Goal: Task Accomplishment & Management: Manage account settings

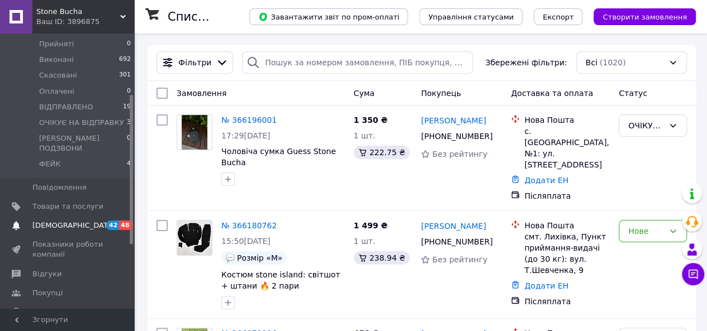
click at [60, 221] on span "[DEMOGRAPHIC_DATA]" at bounding box center [73, 226] width 83 height 10
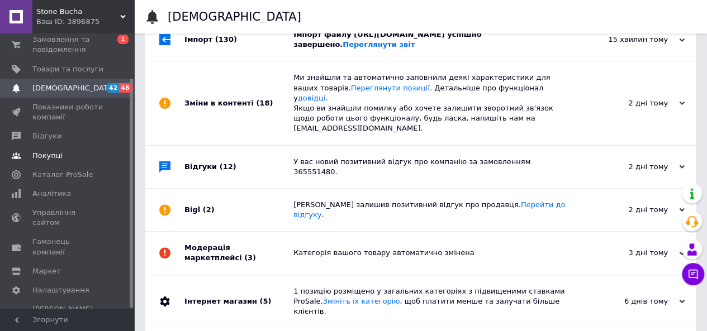
scroll to position [112, 0]
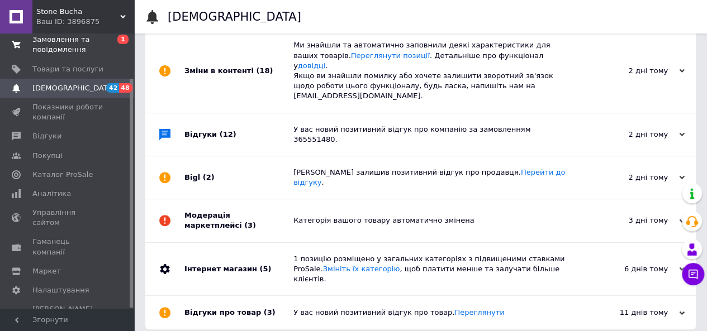
click at [71, 50] on span "Замовлення та повідомлення" at bounding box center [67, 45] width 71 height 20
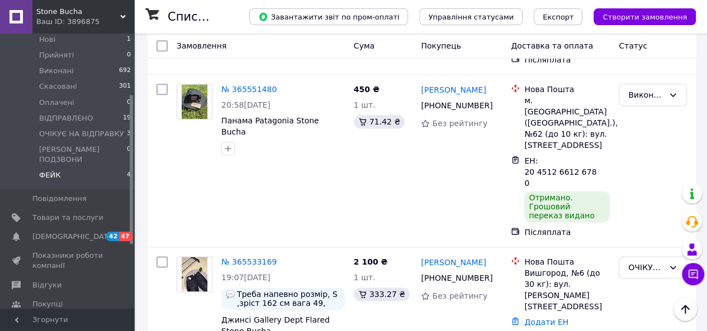
scroll to position [112, 0]
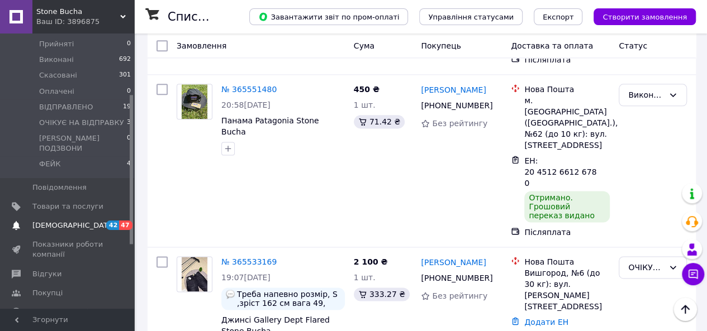
click at [61, 216] on link "Сповіщення 42 47" at bounding box center [68, 225] width 137 height 19
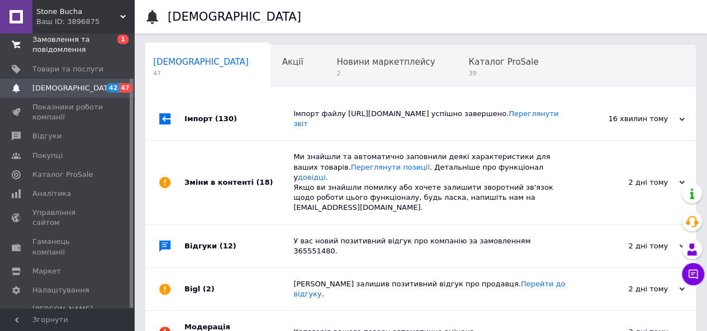
click at [68, 52] on span "Замовлення та повідомлення" at bounding box center [67, 45] width 71 height 20
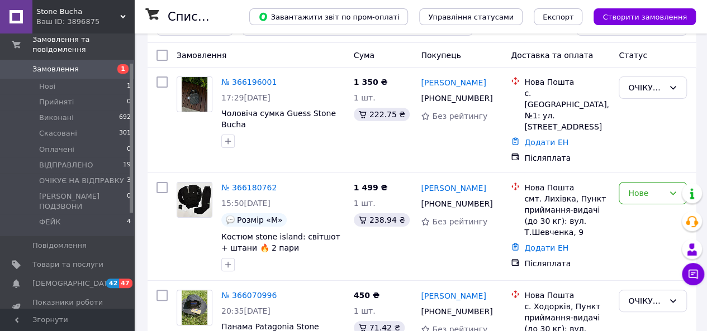
scroll to position [56, 0]
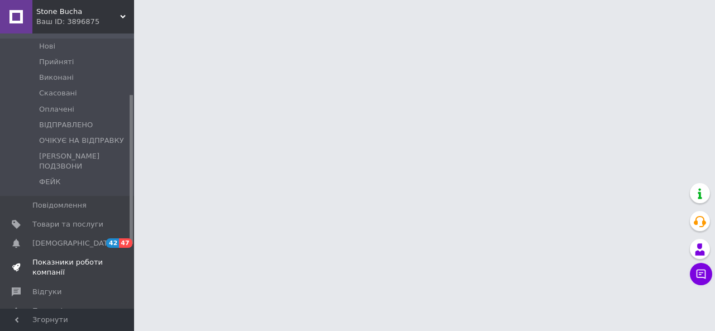
scroll to position [112, 0]
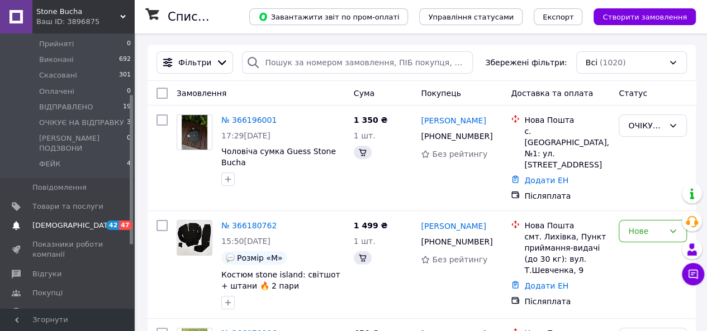
click at [59, 221] on span "[DEMOGRAPHIC_DATA]" at bounding box center [73, 226] width 83 height 10
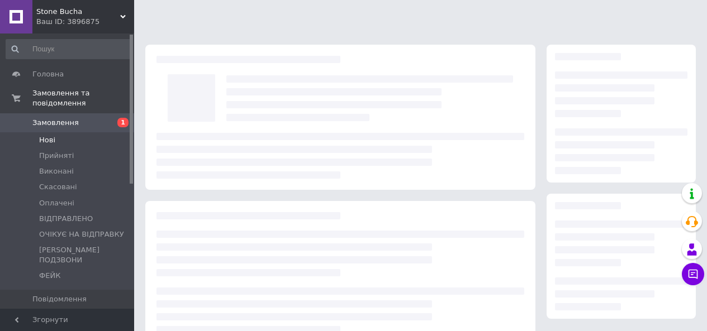
scroll to position [112, 0]
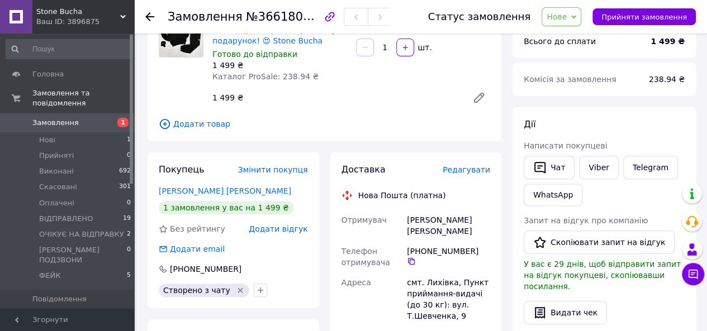
click at [55, 118] on span "Замовлення" at bounding box center [55, 123] width 46 height 10
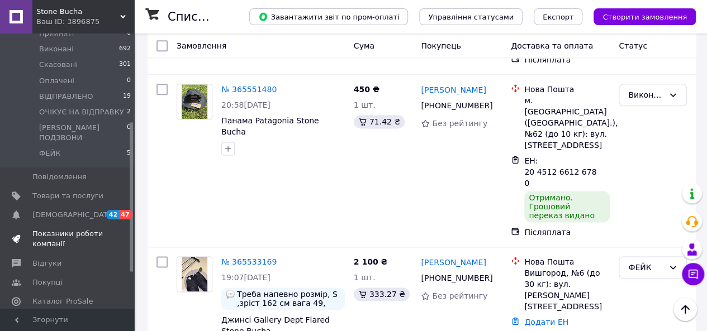
scroll to position [168, 0]
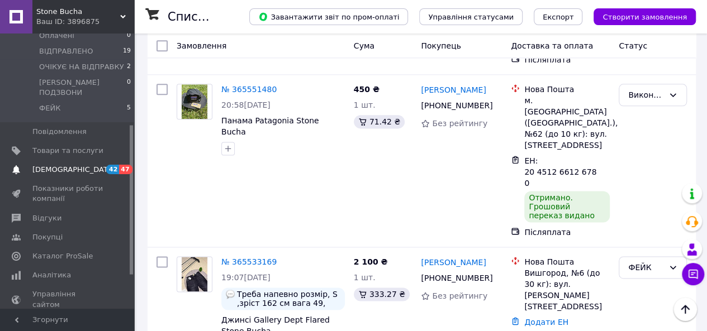
click at [116, 165] on span "42" at bounding box center [112, 169] width 13 height 9
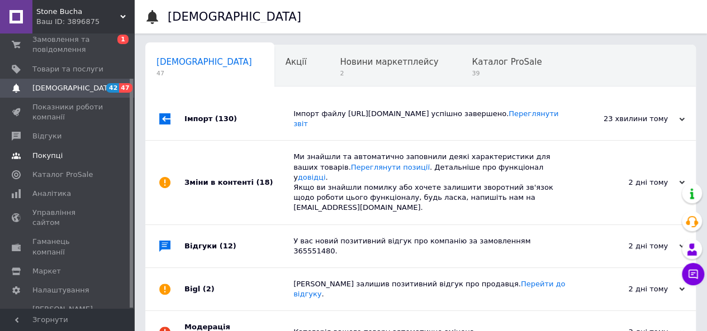
scroll to position [0, 3]
click at [57, 136] on span "Відгуки" at bounding box center [67, 136] width 71 height 10
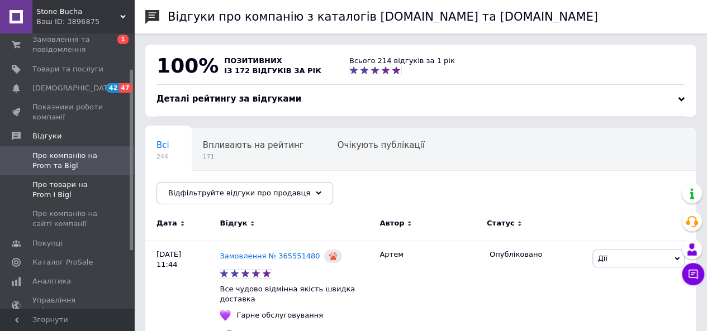
click at [64, 176] on link "Про товари на Prom і Bigl" at bounding box center [68, 189] width 137 height 29
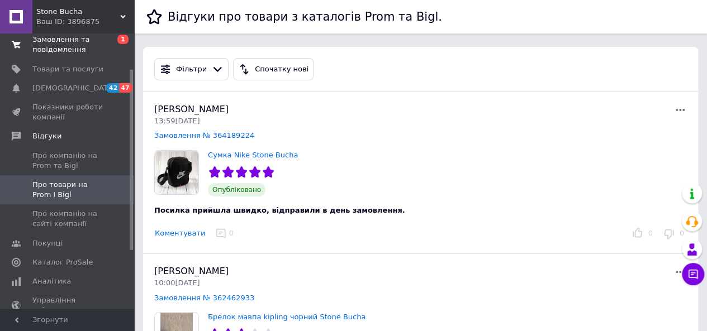
click at [64, 41] on span "Замовлення та повідомлення" at bounding box center [67, 45] width 71 height 20
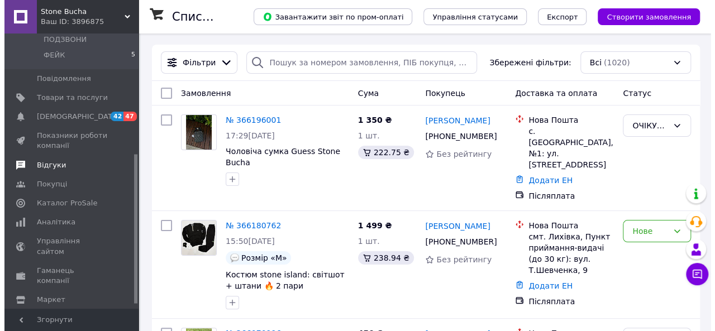
scroll to position [221, 0]
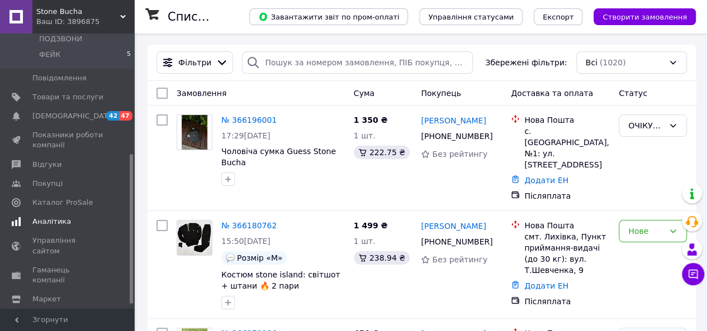
click at [57, 212] on link "Аналітика" at bounding box center [68, 221] width 137 height 19
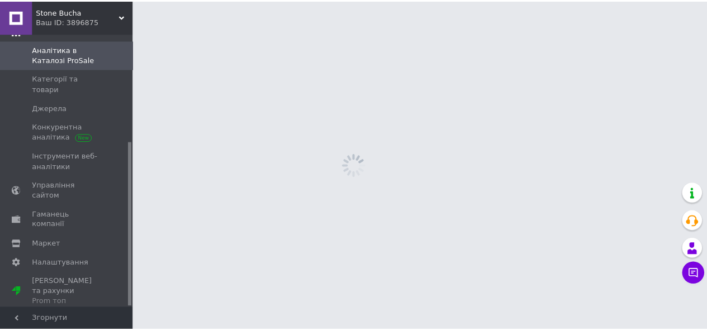
scroll to position [179, 0]
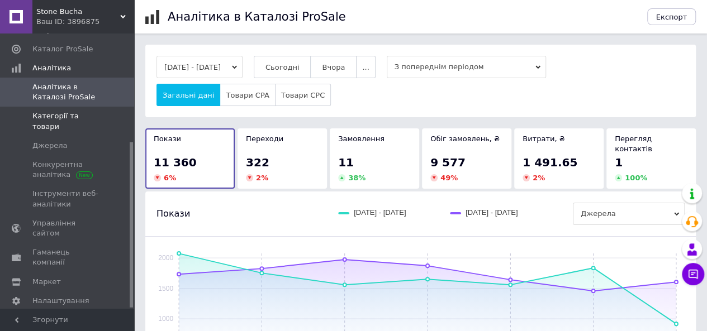
click at [65, 116] on span "Категорії та товари" at bounding box center [67, 121] width 71 height 20
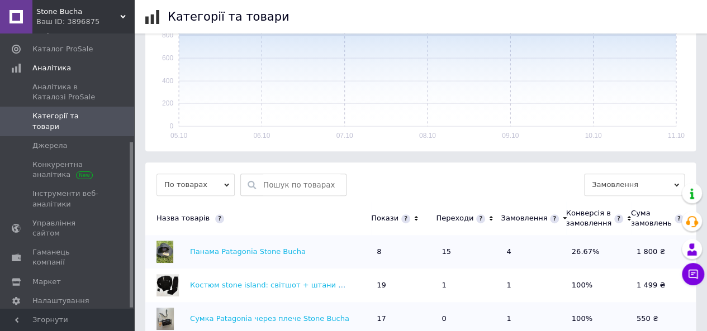
scroll to position [223, 0]
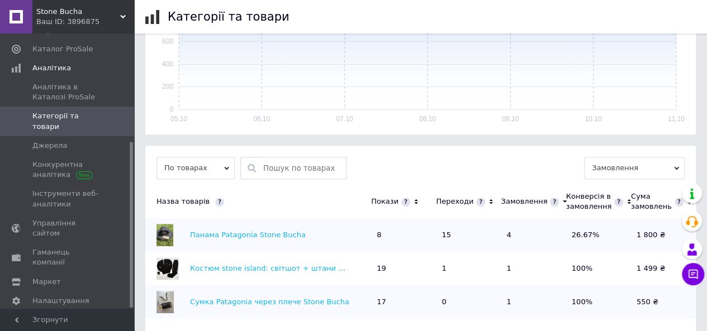
click at [487, 203] on icon at bounding box center [490, 201] width 7 height 9
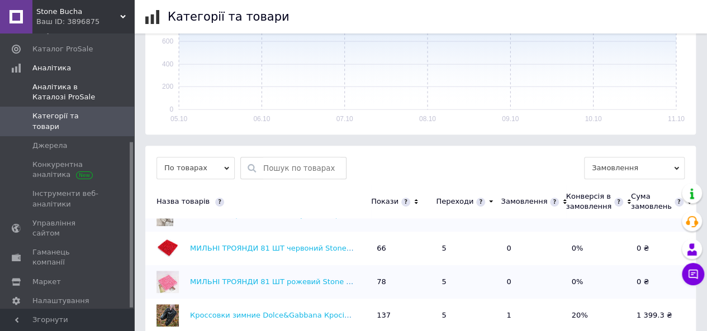
scroll to position [68, 0]
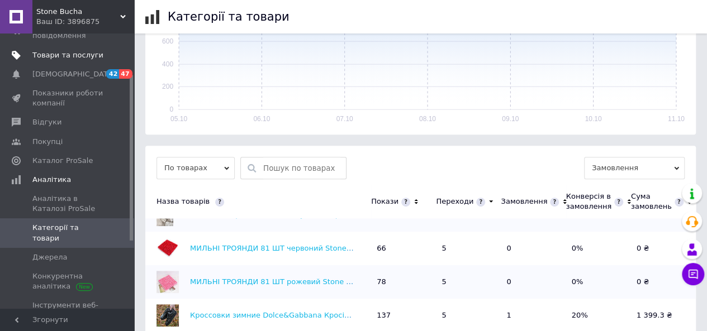
click at [73, 59] on span "Товари та послуги" at bounding box center [67, 55] width 71 height 10
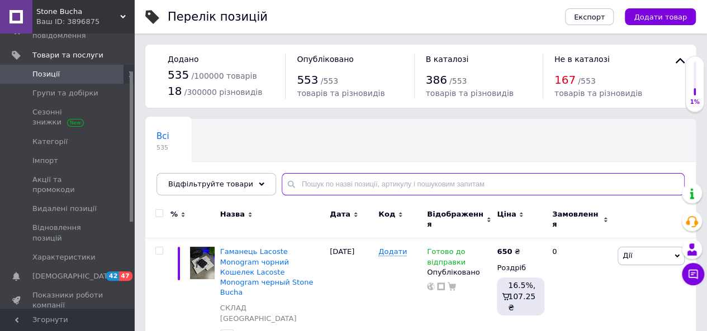
click at [336, 179] on input "text" at bounding box center [483, 184] width 403 height 22
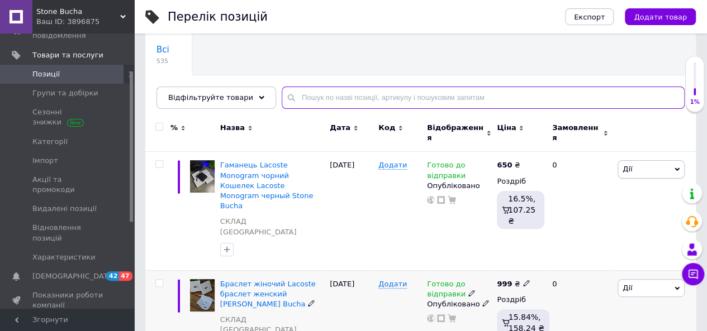
scroll to position [223, 0]
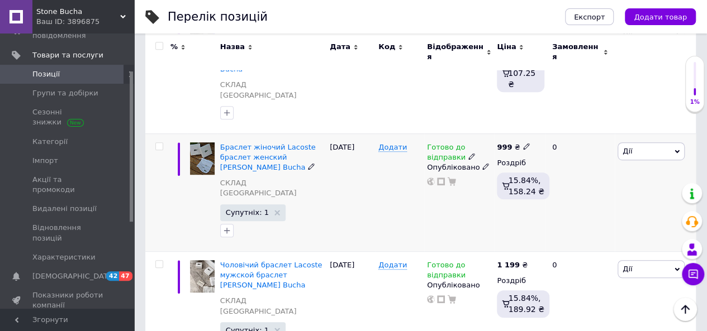
click at [523, 143] on icon at bounding box center [526, 146] width 7 height 7
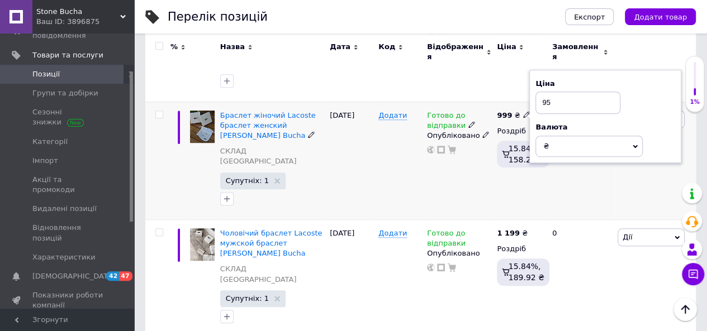
scroll to position [279, 0]
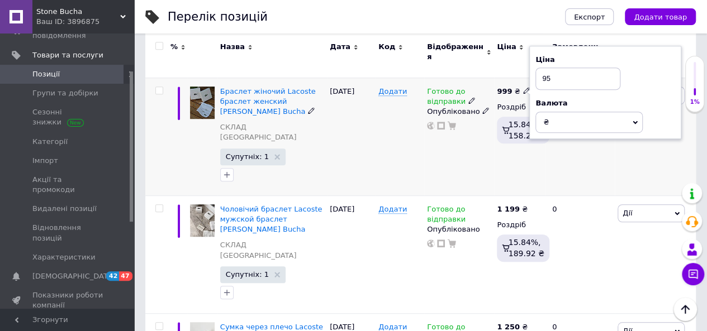
type input "950"
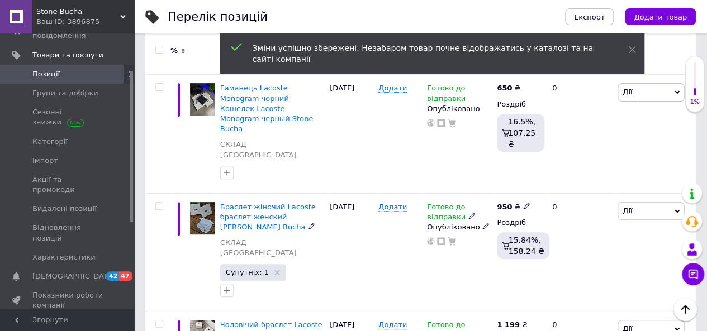
scroll to position [112, 0]
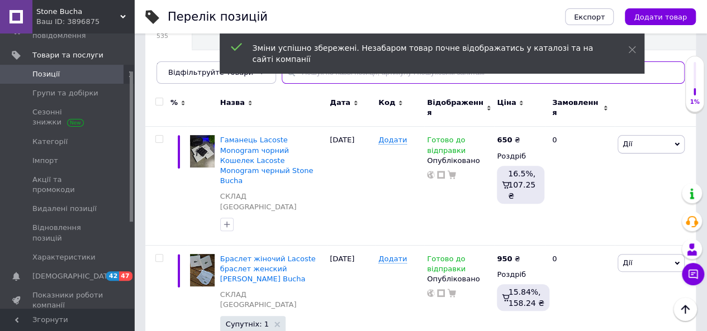
click at [322, 74] on input "text" at bounding box center [483, 72] width 403 height 22
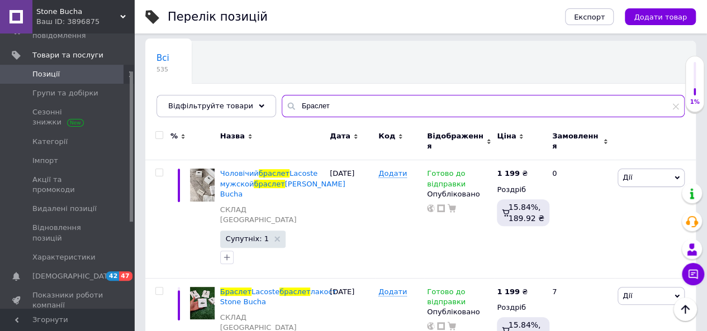
scroll to position [73, 0]
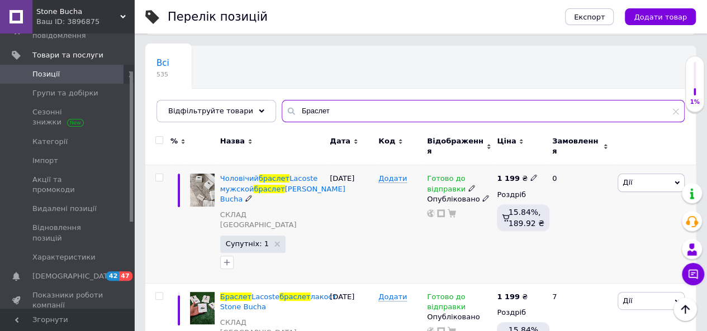
type input "Браслет"
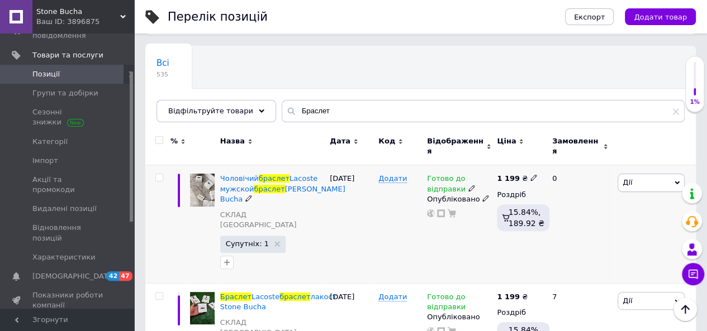
click at [530, 174] on icon at bounding box center [533, 177] width 7 height 7
type input "1150"
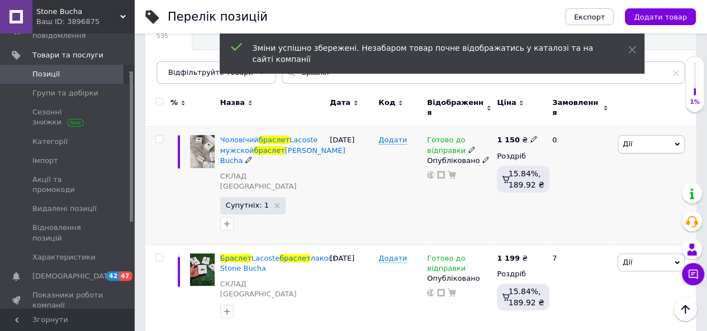
scroll to position [185, 0]
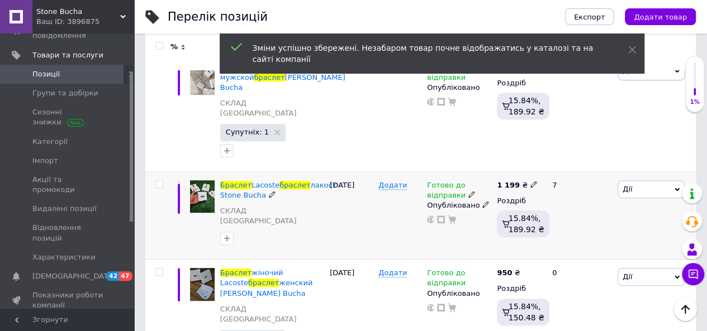
click at [530, 181] on use at bounding box center [533, 184] width 6 height 6
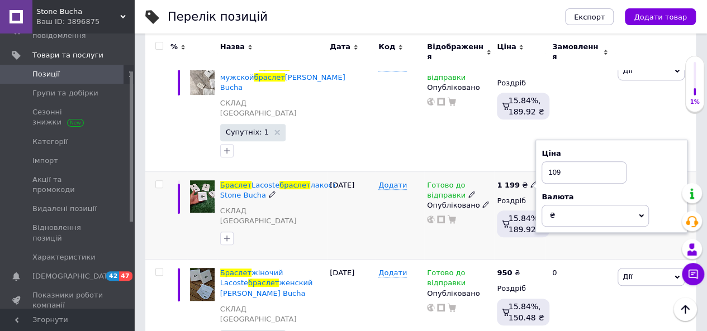
type input "1099"
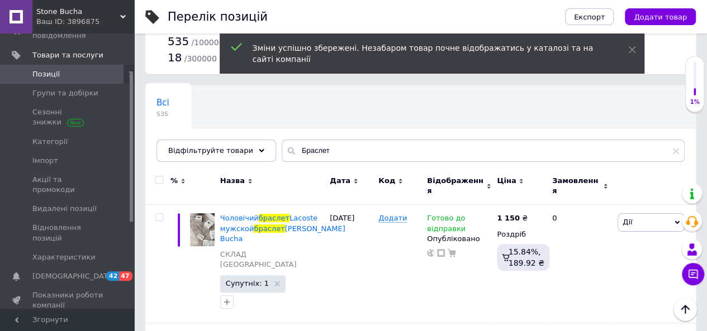
scroll to position [17, 0]
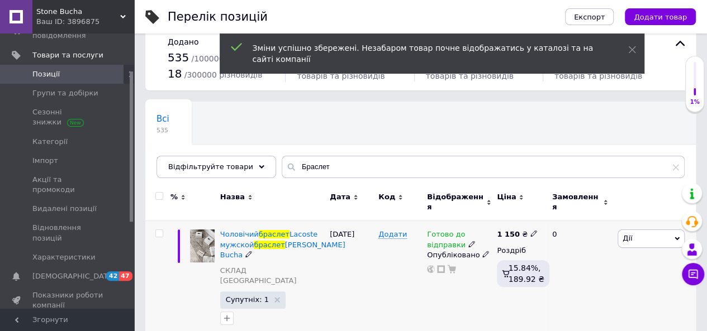
click at [530, 230] on icon at bounding box center [533, 233] width 7 height 7
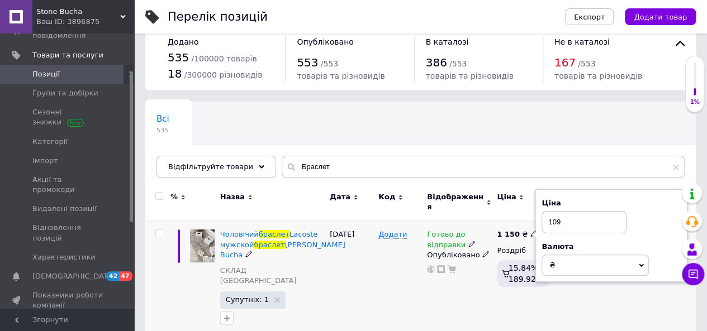
type input "1099"
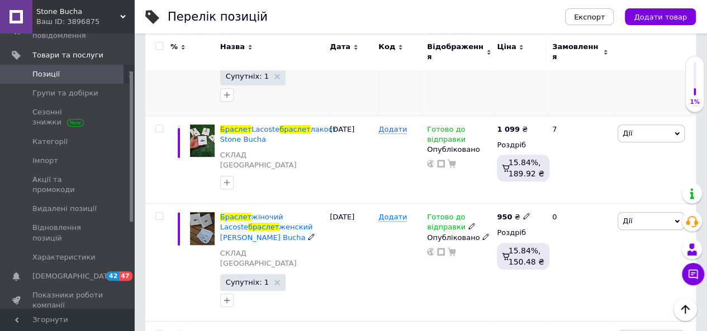
scroll to position [185, 0]
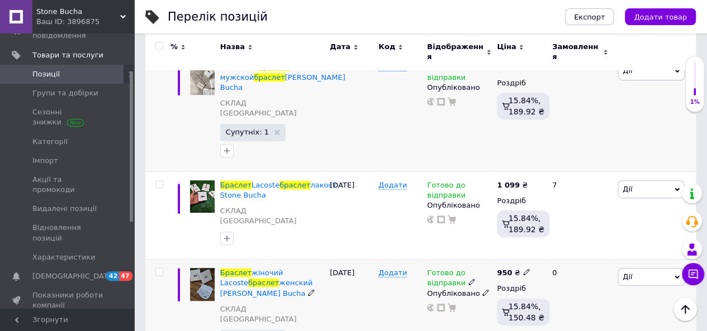
click at [523, 269] on icon at bounding box center [526, 272] width 7 height 7
type input "9"
type input "899"
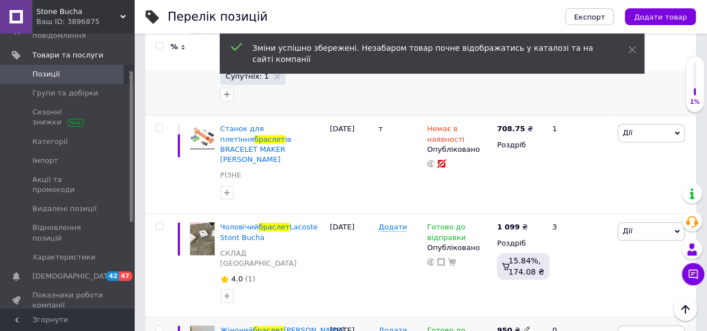
scroll to position [464, 0]
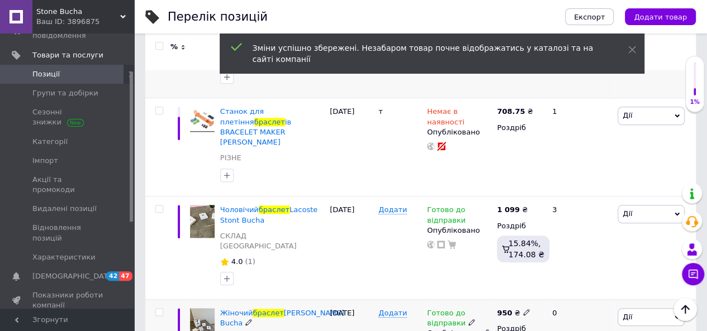
click at [523, 309] on icon at bounding box center [526, 312] width 7 height 7
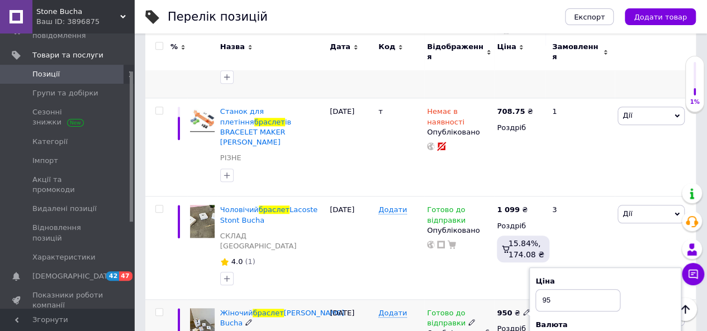
type input "9"
type input "899"
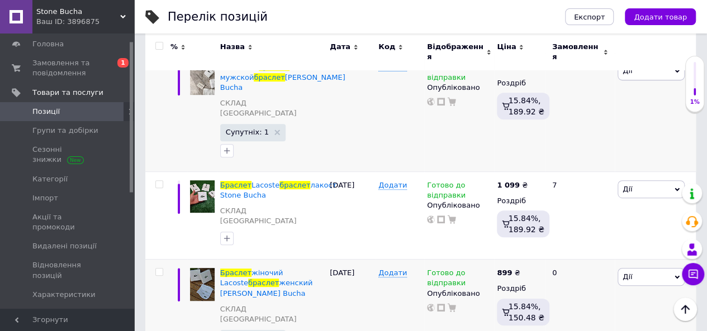
scroll to position [0, 0]
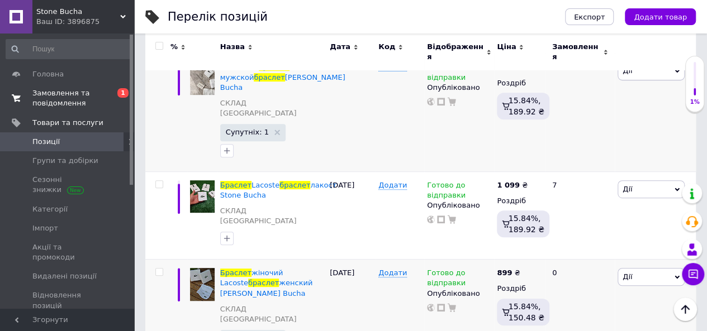
click at [78, 106] on span "Замовлення та повідомлення" at bounding box center [67, 98] width 71 height 20
